Goal: Task Accomplishment & Management: Use online tool/utility

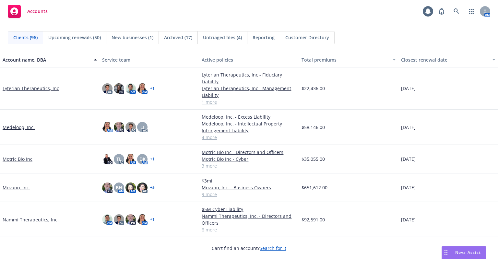
scroll to position [1361, 0]
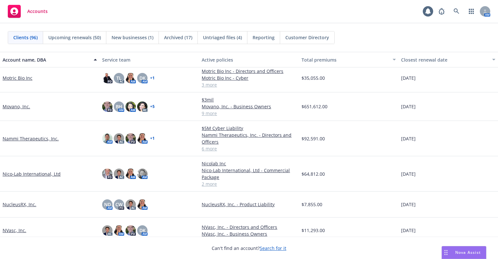
click at [13, 136] on link "Nammi Therapeutics, Inc." at bounding box center [31, 138] width 56 height 7
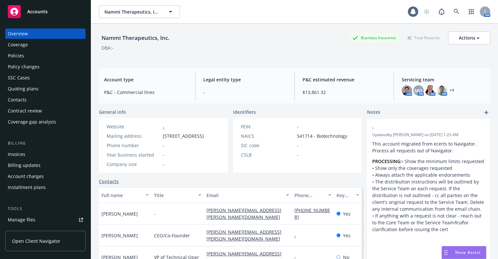
click at [23, 71] on div "Policy changes" at bounding box center [24, 67] width 32 height 10
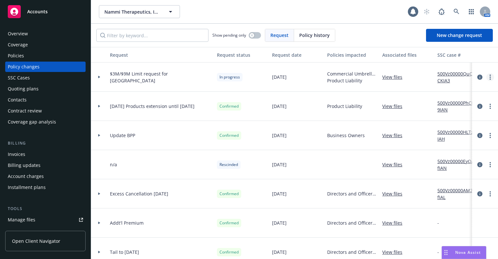
click at [489, 79] on icon "more" at bounding box center [489, 77] width 1 height 5
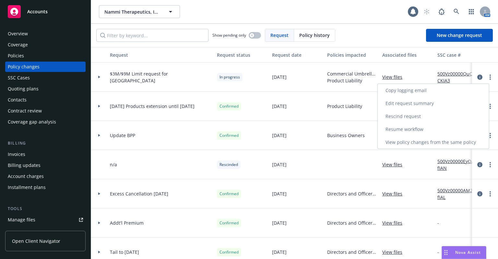
click at [467, 86] on link "Copy logging email" at bounding box center [433, 90] width 111 height 13
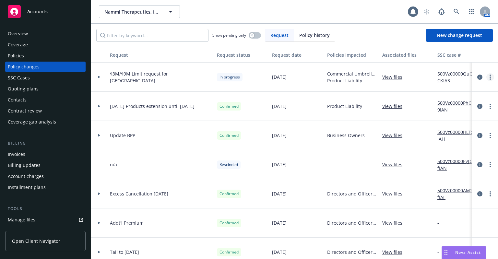
click at [486, 79] on link "more" at bounding box center [490, 77] width 8 height 8
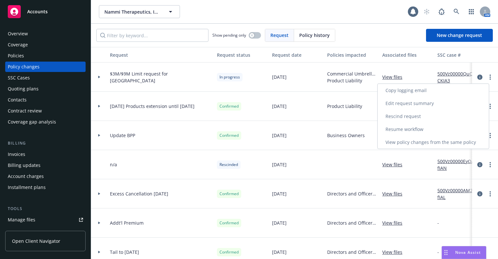
click at [480, 86] on link "Copy logging email" at bounding box center [433, 90] width 111 height 13
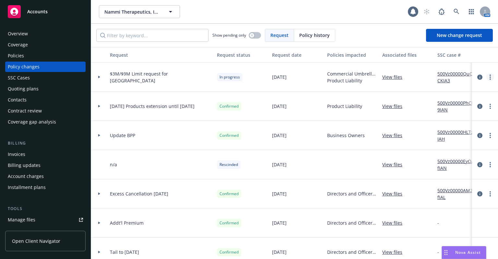
click at [486, 78] on link "more" at bounding box center [490, 77] width 8 height 8
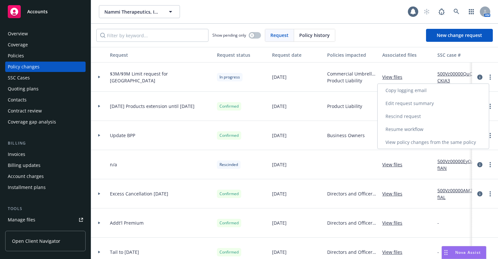
click at [466, 96] on link "Copy logging email" at bounding box center [433, 90] width 111 height 13
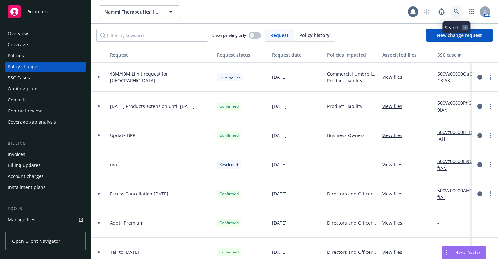
click at [458, 14] on icon at bounding box center [456, 12] width 6 height 6
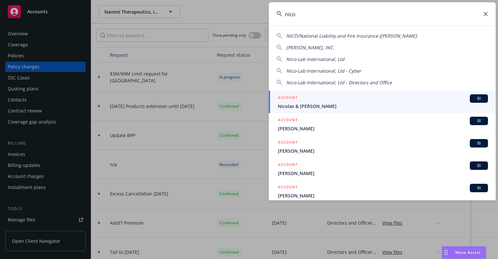
click at [314, 63] on div "NICO/National Liability and Fire Insurance ([PERSON_NAME], INC. Nico-Lab Intern…" at bounding box center [382, 58] width 227 height 56
click at [314, 60] on span "Nico-Lab International, Ltd" at bounding box center [315, 59] width 58 height 6
type input "Nico-Lab International, Ltd"
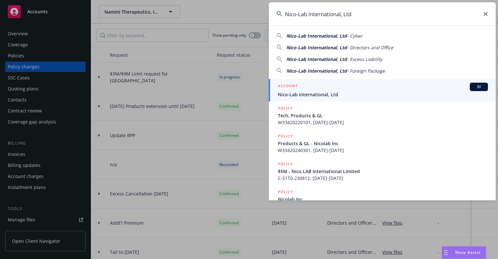
click at [313, 83] on div "ACCOUNT BI" at bounding box center [383, 87] width 210 height 8
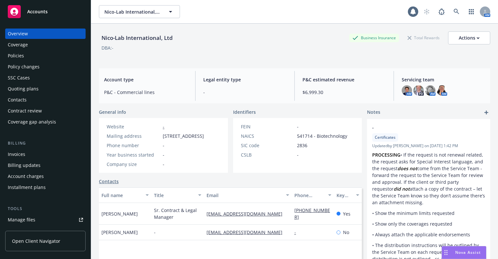
click at [27, 69] on div "Policy changes" at bounding box center [24, 67] width 32 height 10
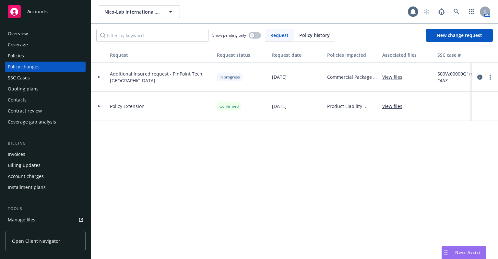
click at [37, 88] on div "Quoting plans" at bounding box center [23, 89] width 31 height 10
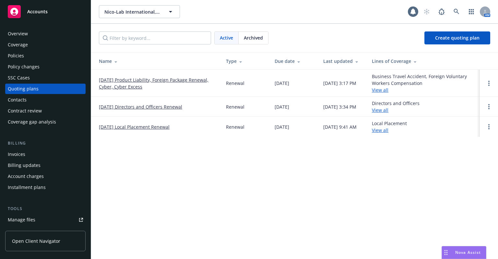
click at [128, 82] on link "[DATE] Product Liability, Foreign Package Renewal, Cyber, Cyber Excess" at bounding box center [157, 83] width 117 height 14
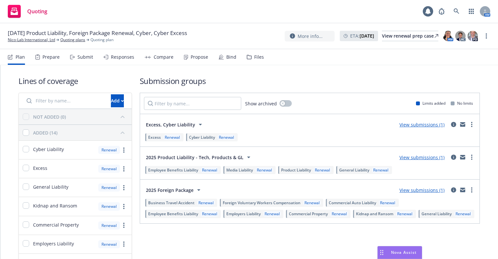
click at [226, 58] on div "Bind" at bounding box center [231, 56] width 10 height 5
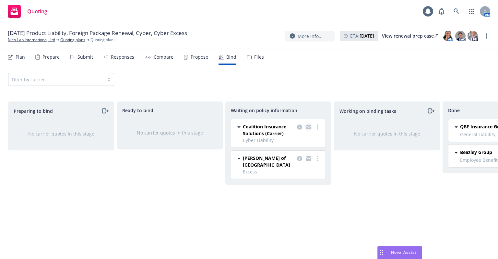
click at [308, 126] on icon "copy logging email" at bounding box center [308, 126] width 5 height 2
click at [308, 127] on icon "copy logging email" at bounding box center [308, 127] width 5 height 5
click at [93, 49] on div "Plan Prepare Submit Responses Compare Propose Bind Files" at bounding box center [136, 57] width 256 height 16
click at [456, 7] on link at bounding box center [456, 11] width 13 height 13
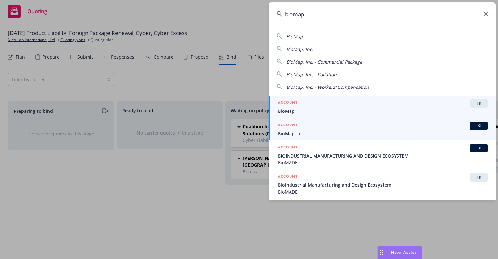
type input "biomap"
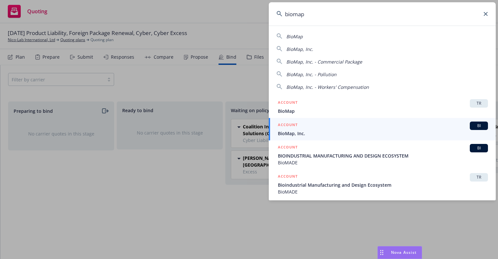
click at [341, 133] on span "BioMap, Inc." at bounding box center [383, 133] width 210 height 7
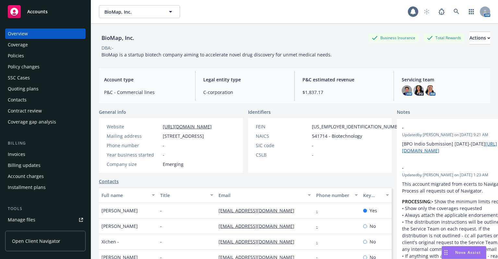
click at [30, 71] on div "Policy changes" at bounding box center [24, 67] width 32 height 10
